Goal: Transaction & Acquisition: Purchase product/service

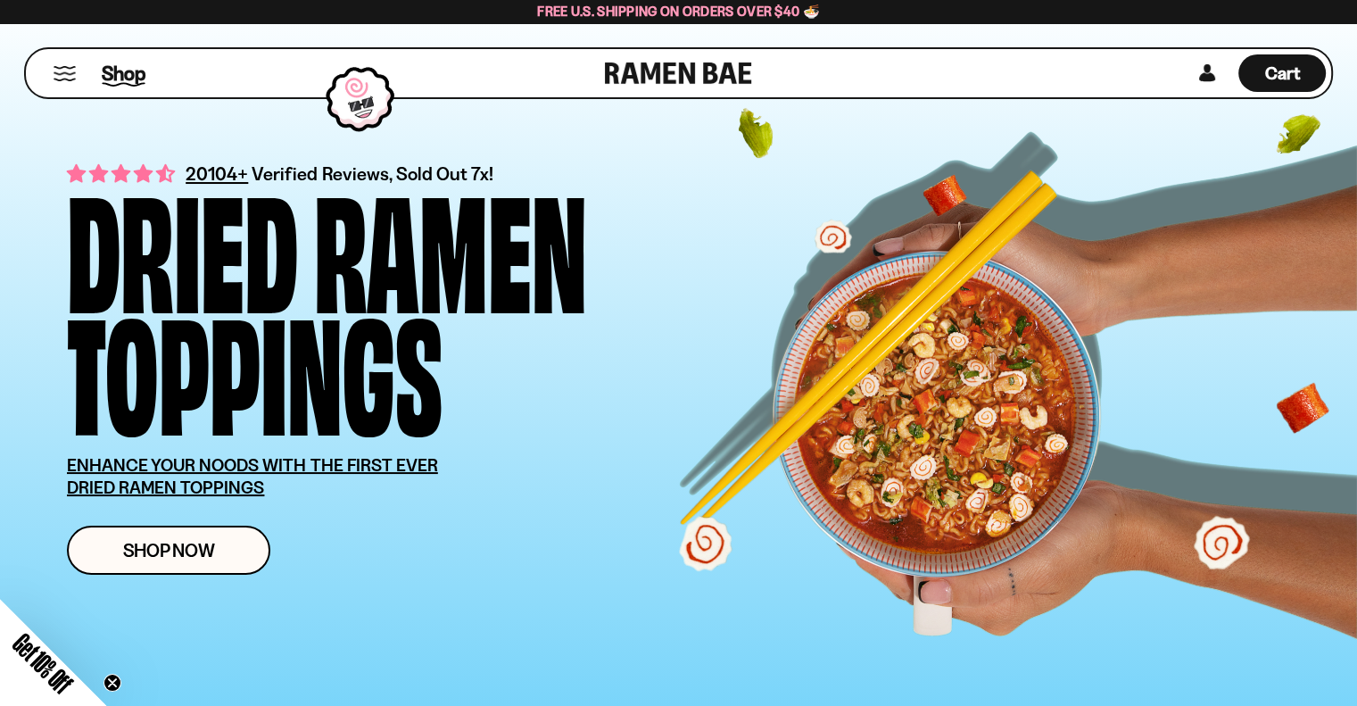
click at [139, 69] on span "Shop" at bounding box center [124, 73] width 44 height 27
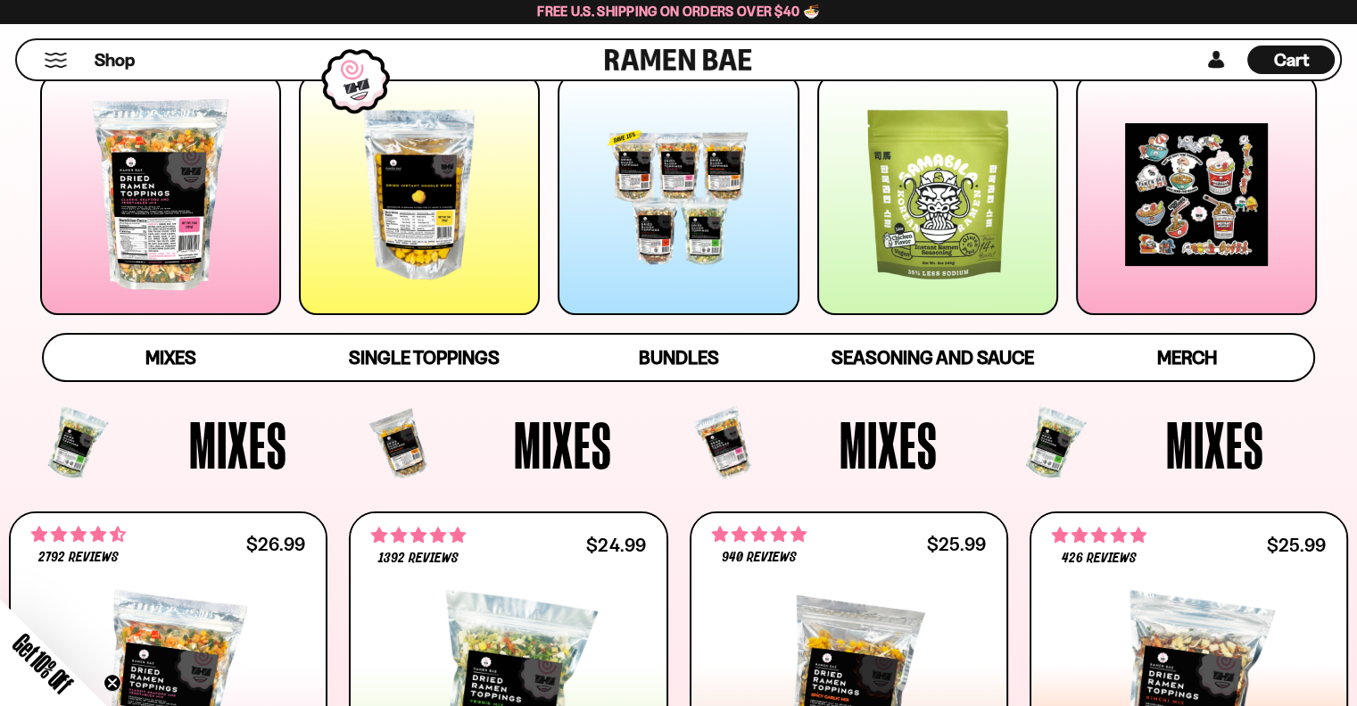
scroll to position [89, 0]
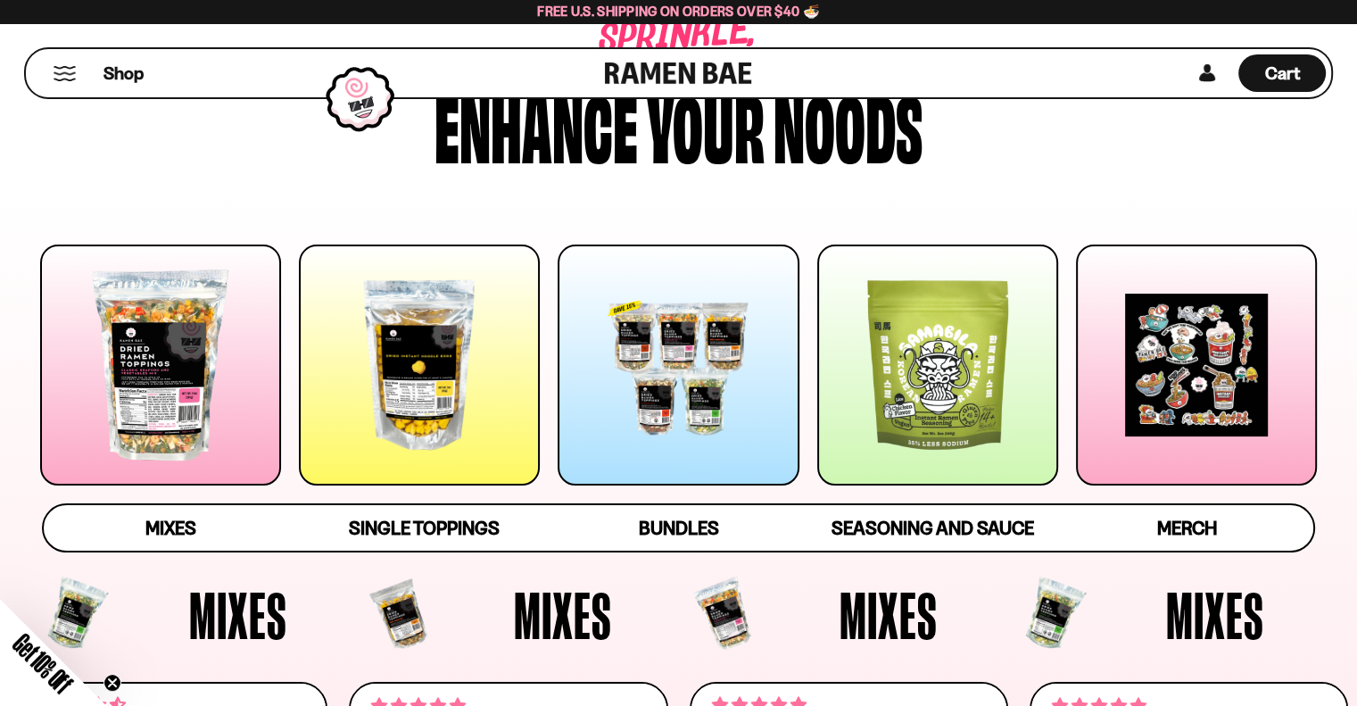
click at [191, 302] on div at bounding box center [160, 364] width 241 height 241
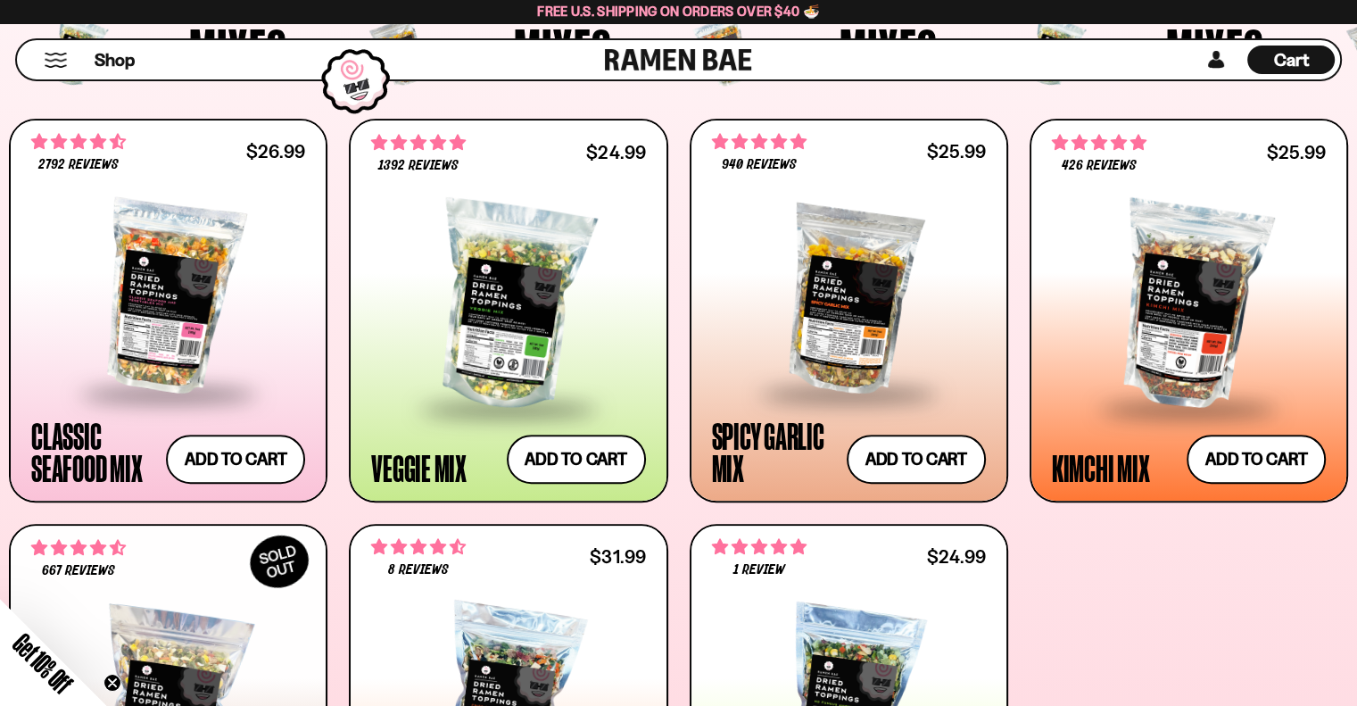
scroll to position [753, 0]
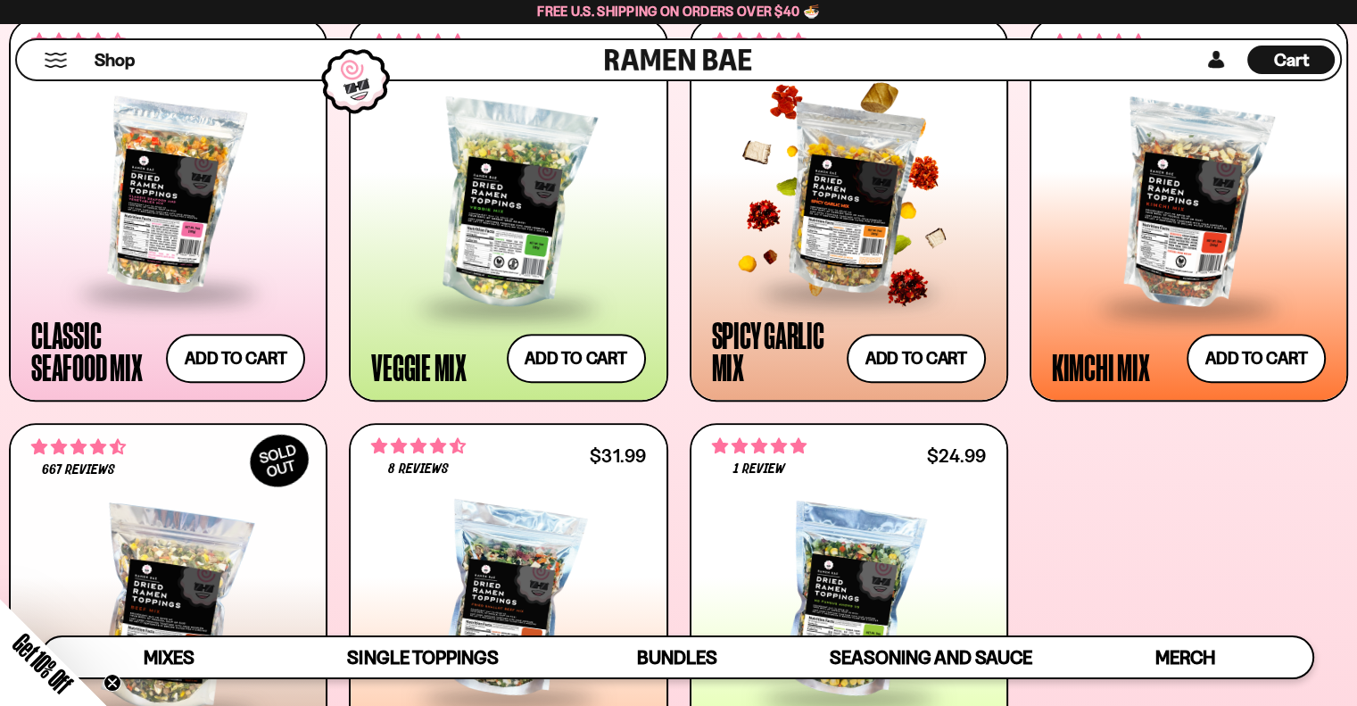
drag, startPoint x: 774, startPoint y: 242, endPoint x: 834, endPoint y: 244, distance: 59.8
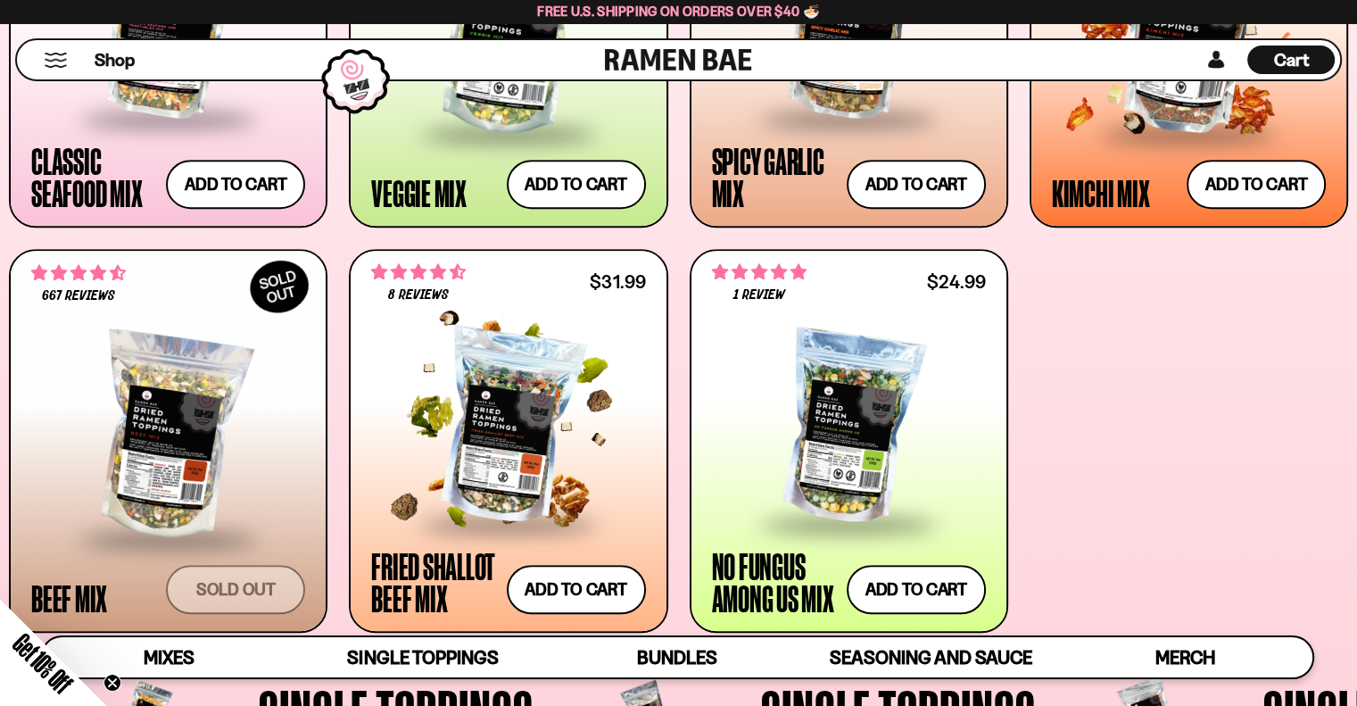
scroll to position [931, 0]
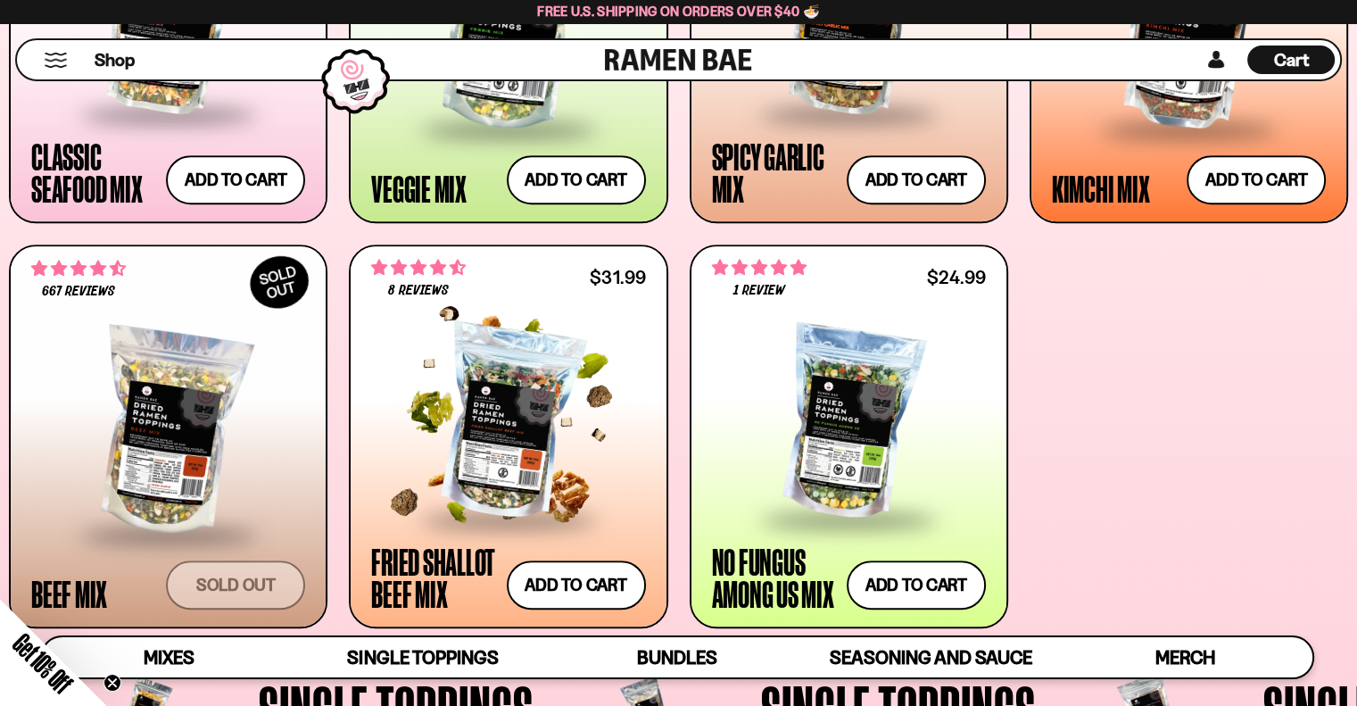
drag, startPoint x: 575, startPoint y: 417, endPoint x: 600, endPoint y: 417, distance: 24.1
